Goal: Check status: Check status

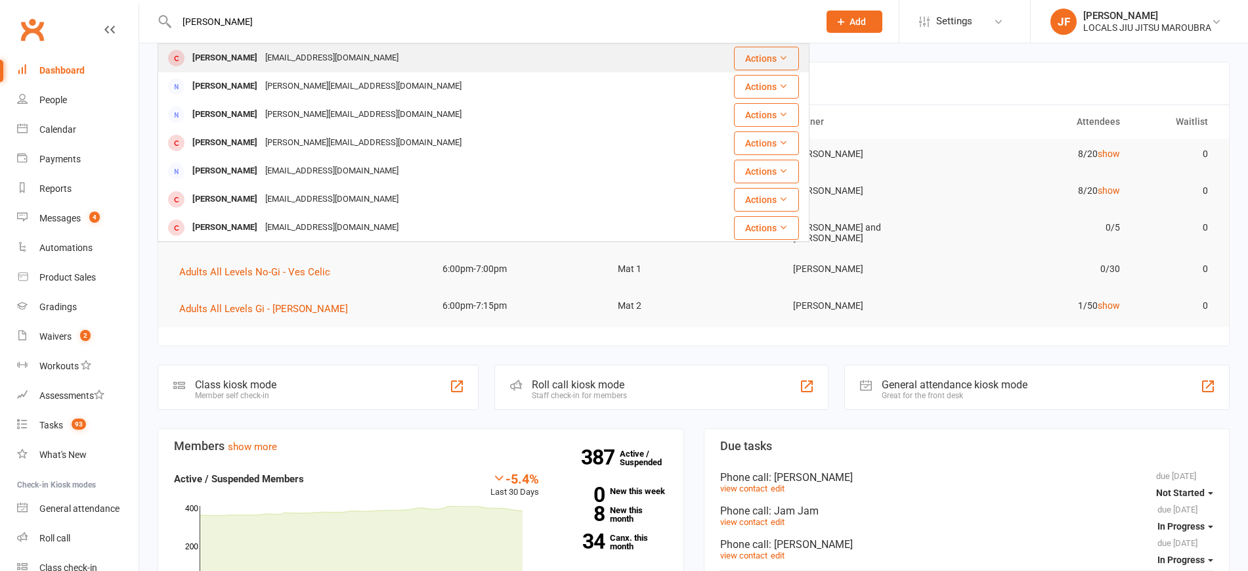
type input "[PERSON_NAME]"
click at [238, 49] on div "[PERSON_NAME]" at bounding box center [224, 58] width 73 height 19
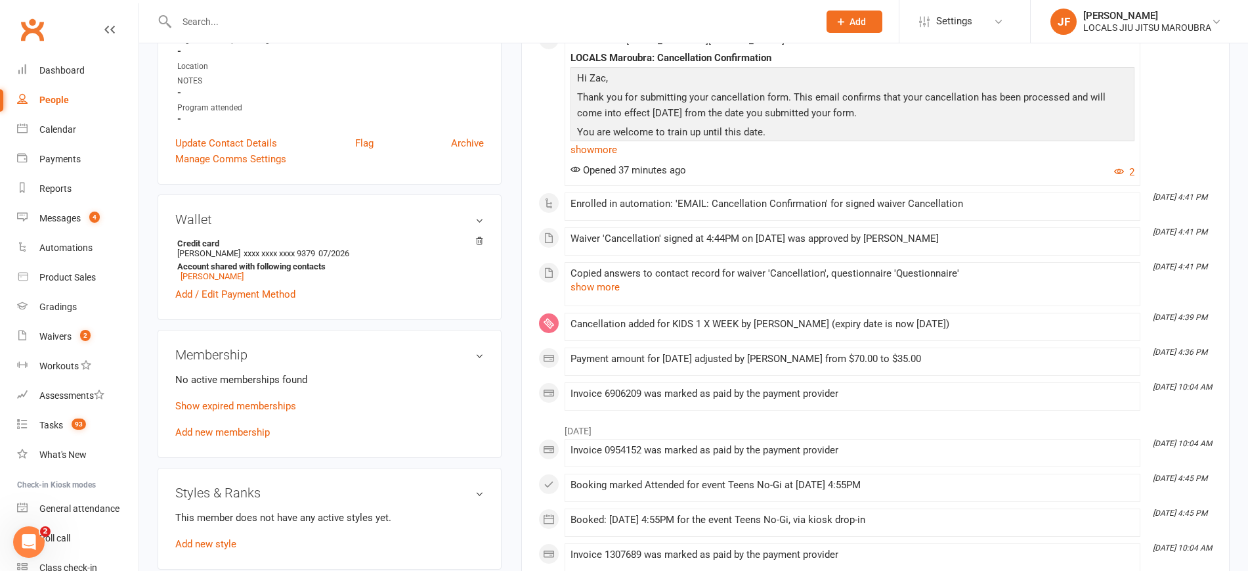
scroll to position [164, 0]
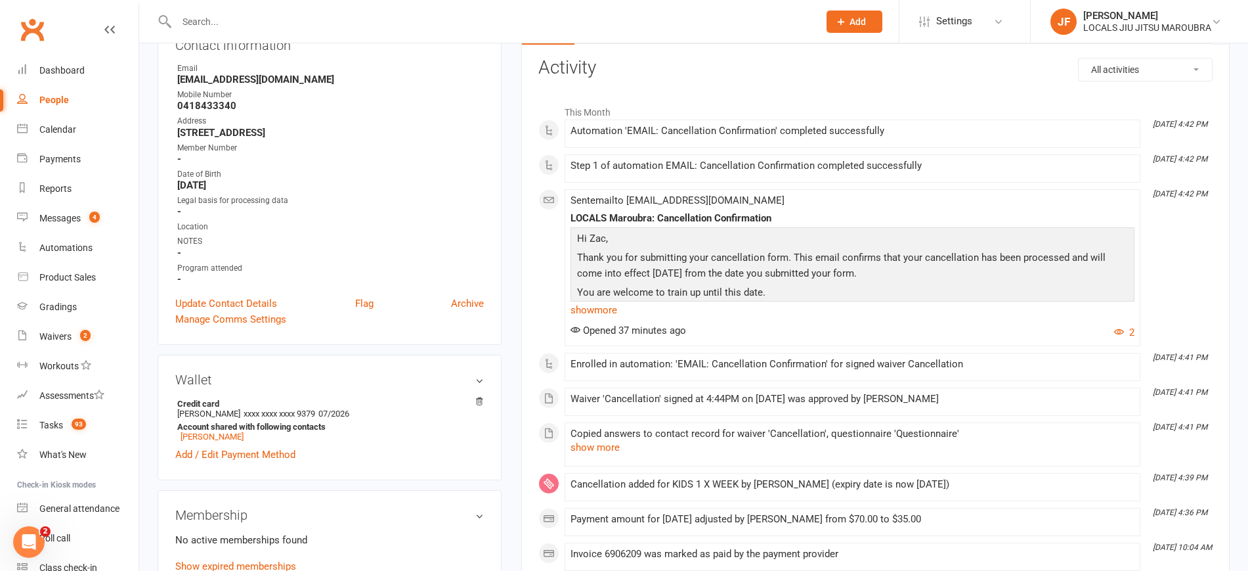
click at [571, 479] on span at bounding box center [571, 479] width 0 height 0
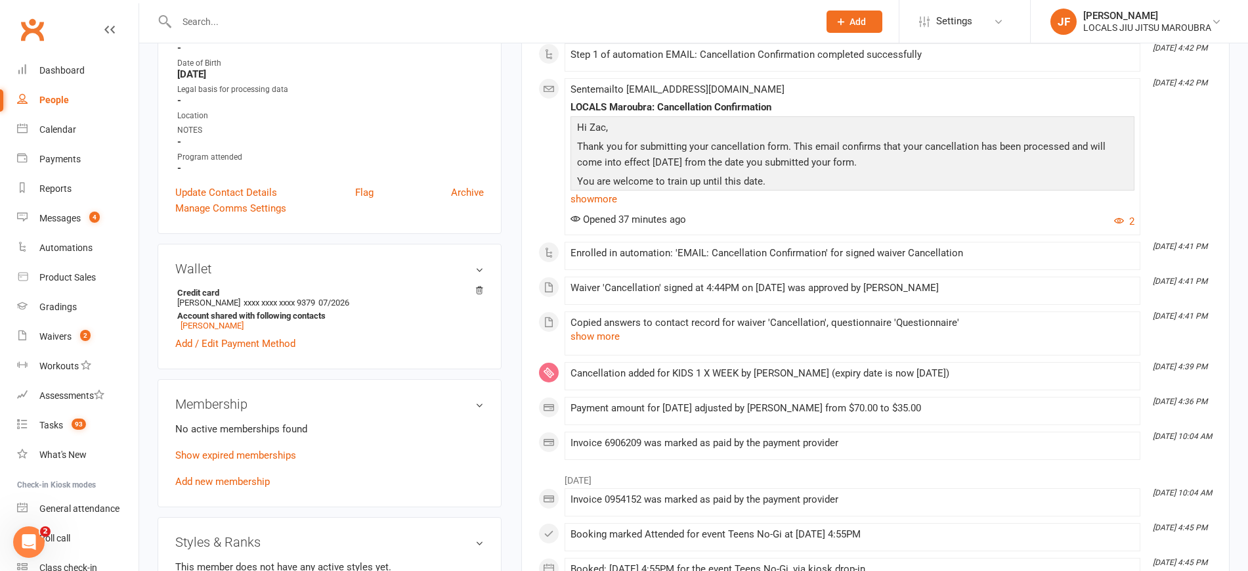
scroll to position [492, 0]
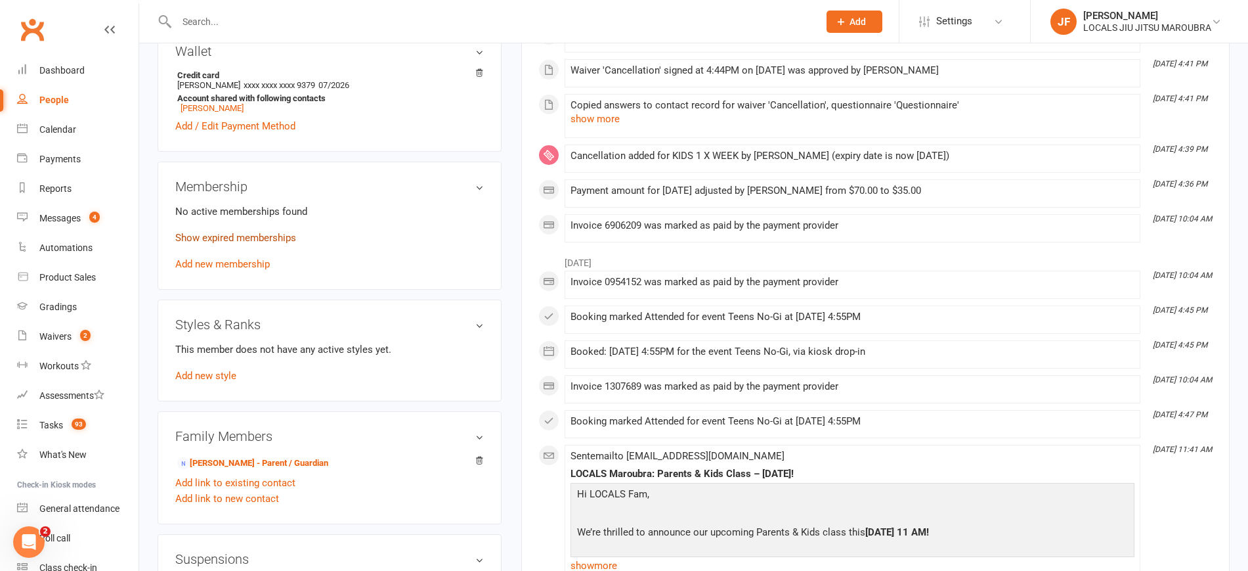
click at [242, 232] on link "Show expired memberships" at bounding box center [235, 238] width 121 height 12
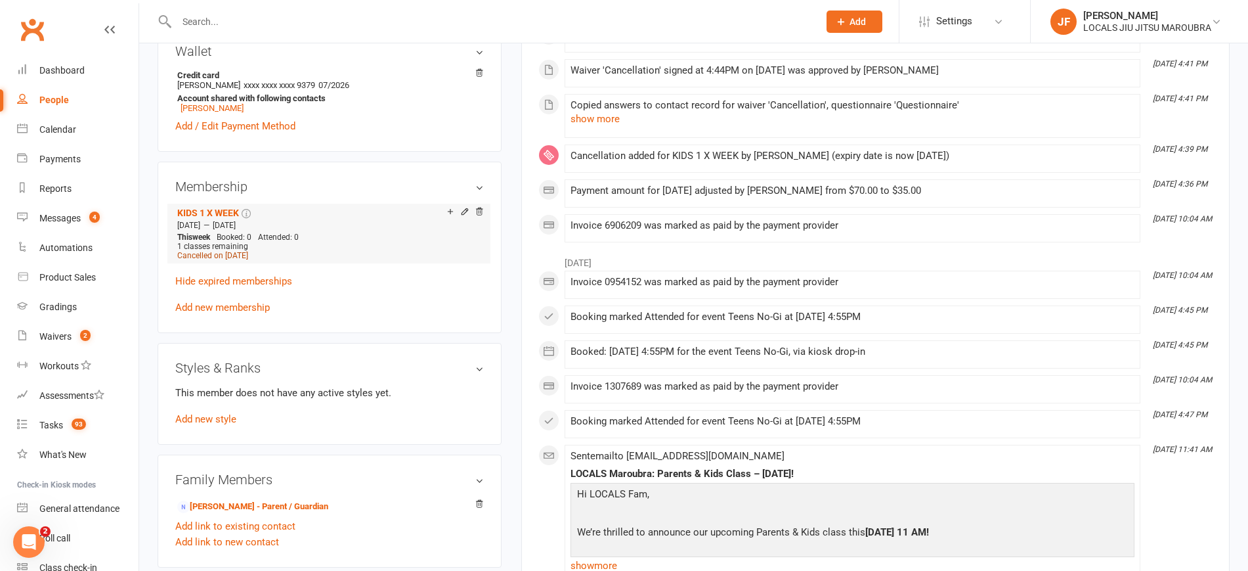
click at [217, 254] on span "Cancelled on [DATE]" at bounding box center [212, 255] width 71 height 9
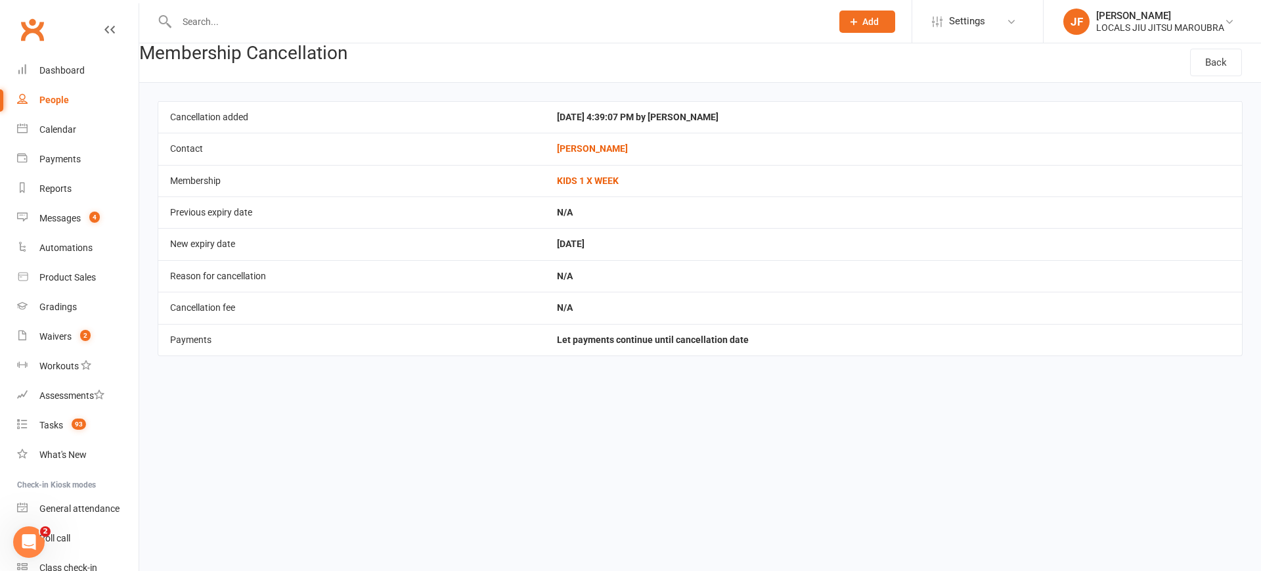
click at [545, 292] on td "N/A" at bounding box center [893, 308] width 697 height 32
click at [1227, 60] on link "Back" at bounding box center [1216, 63] width 52 height 28
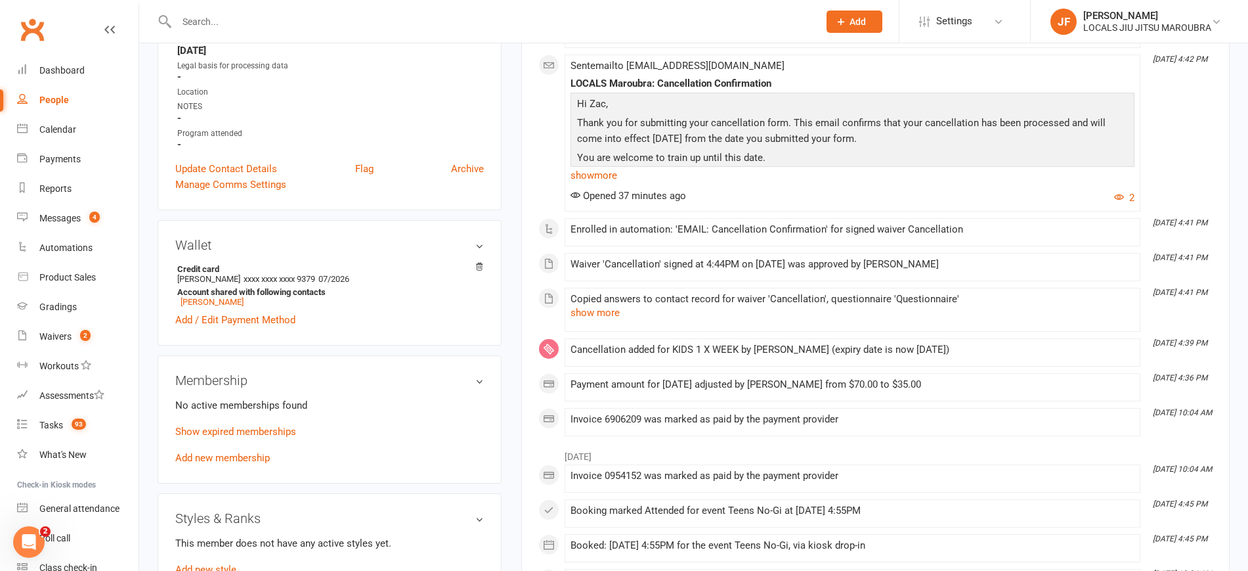
scroll to position [410, 0]
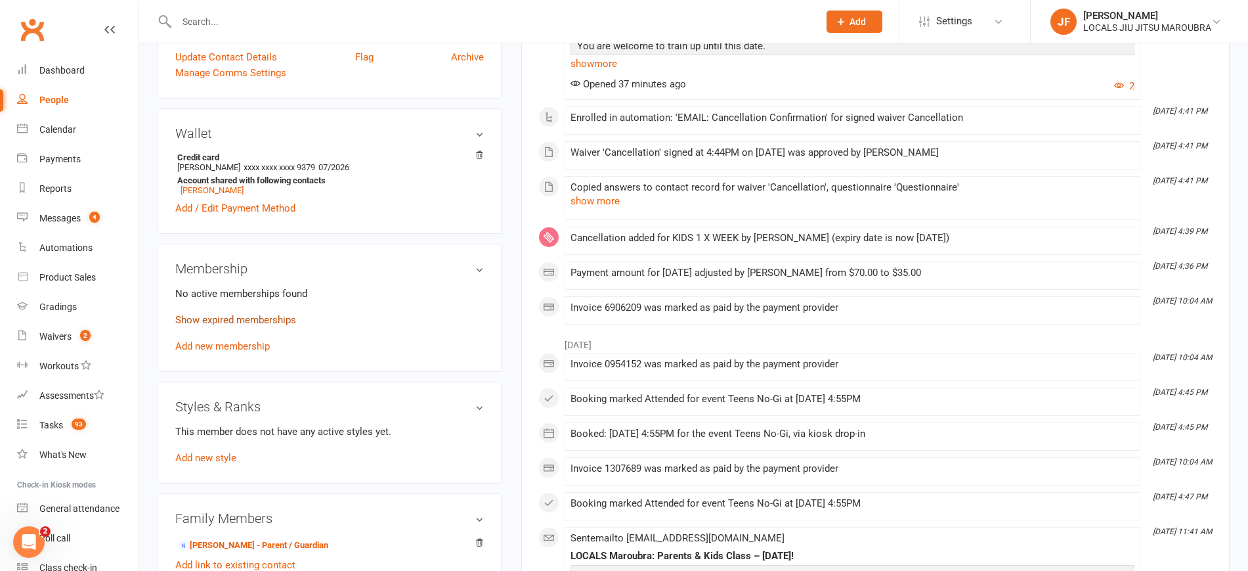
click at [240, 318] on link "Show expired memberships" at bounding box center [235, 320] width 121 height 12
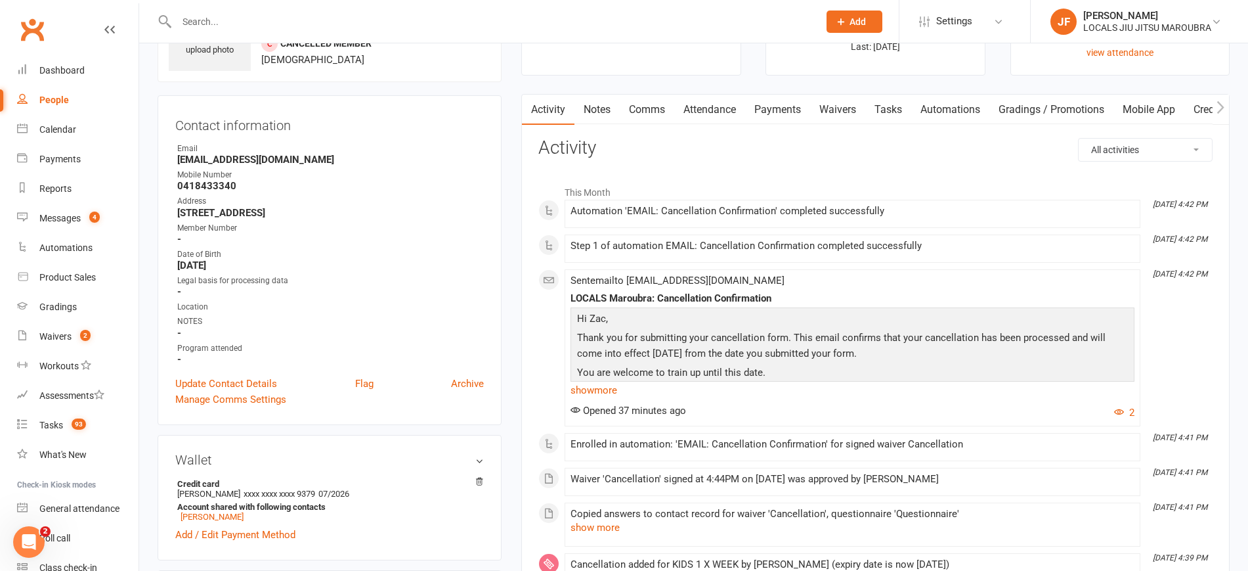
scroll to position [82, 0]
click at [741, 110] on link "Attendance" at bounding box center [709, 112] width 71 height 30
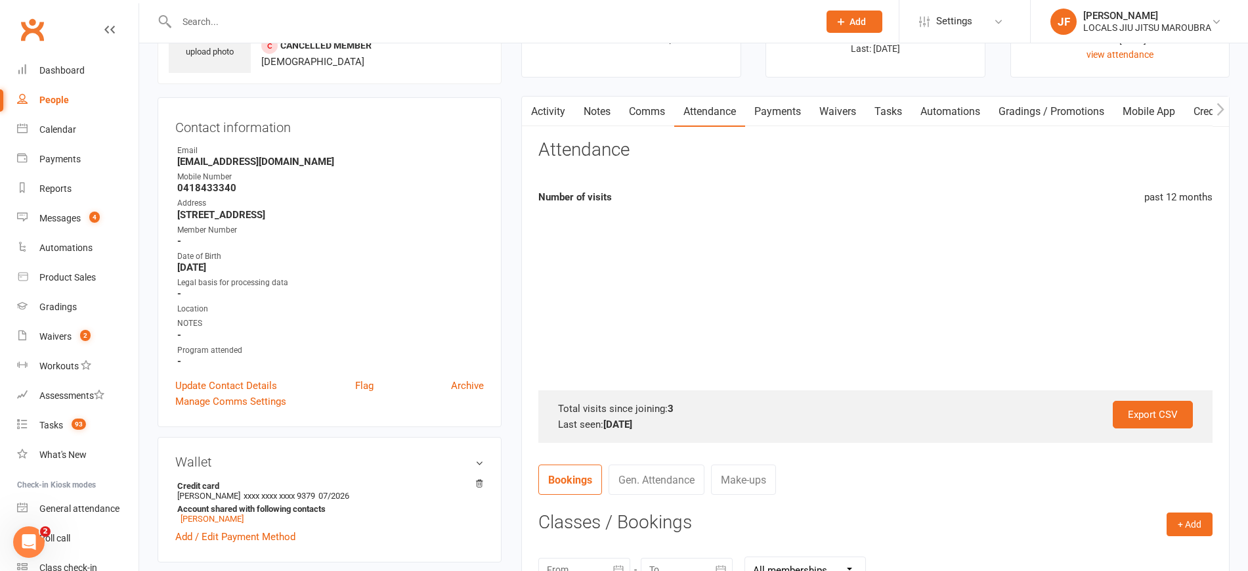
click at [787, 108] on link "Payments" at bounding box center [777, 112] width 65 height 30
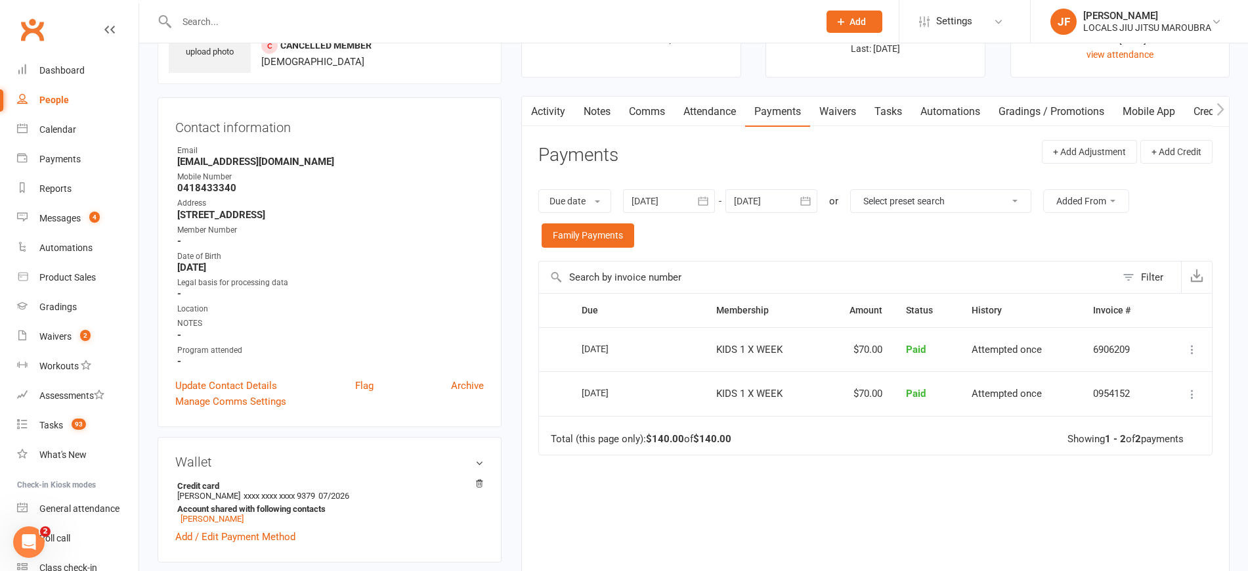
click at [656, 529] on div "Due Contact Membership Amount Status History Invoice # Select this [DATE] [PERS…" at bounding box center [875, 459] width 674 height 332
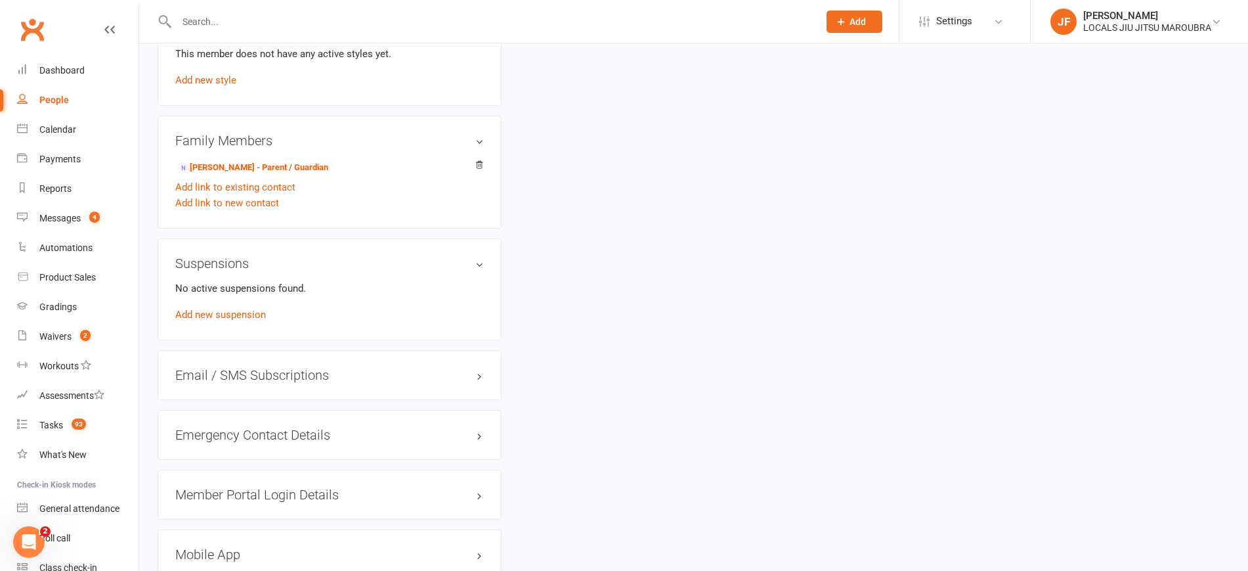
scroll to position [903, 0]
